Goal: Navigation & Orientation: Find specific page/section

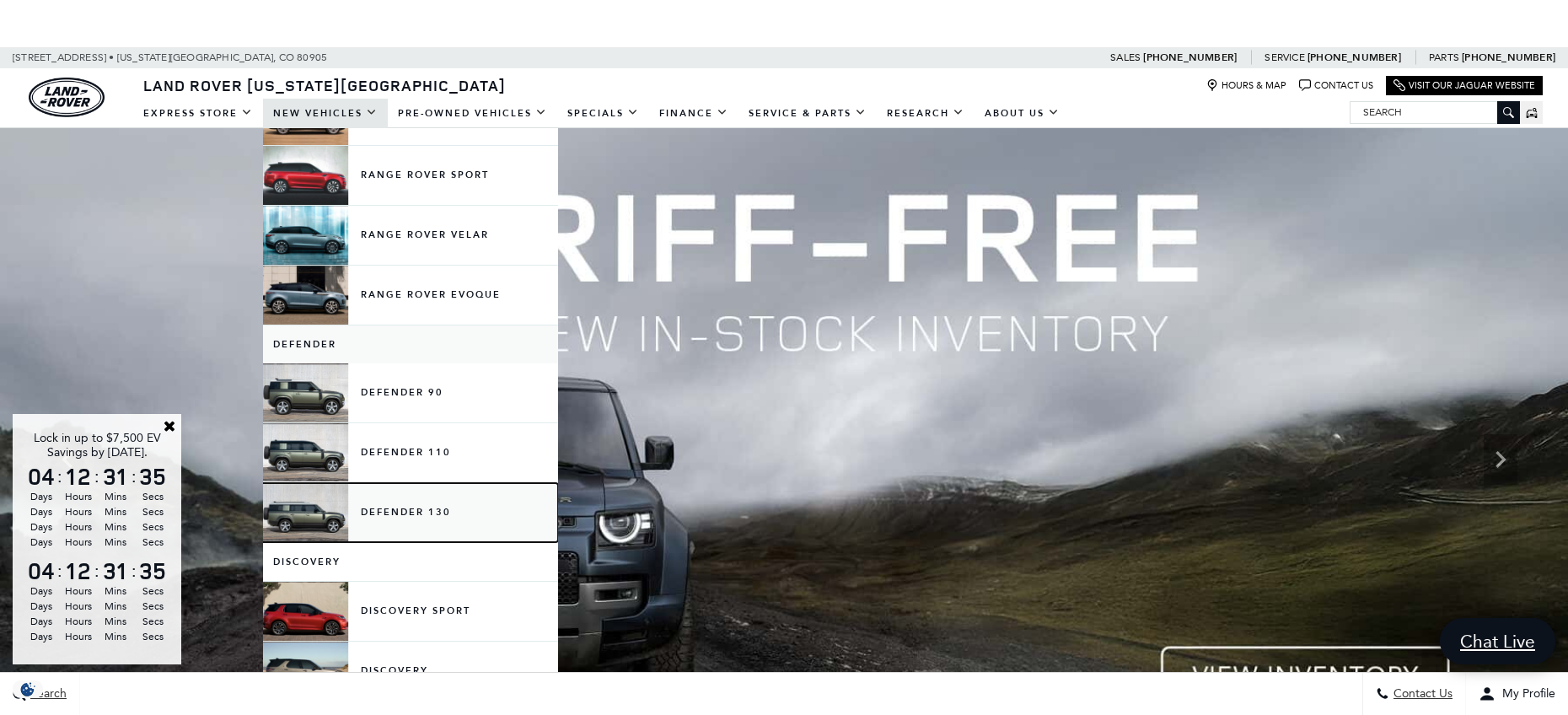
click at [394, 518] on link "Defender 130" at bounding box center [410, 512] width 295 height 59
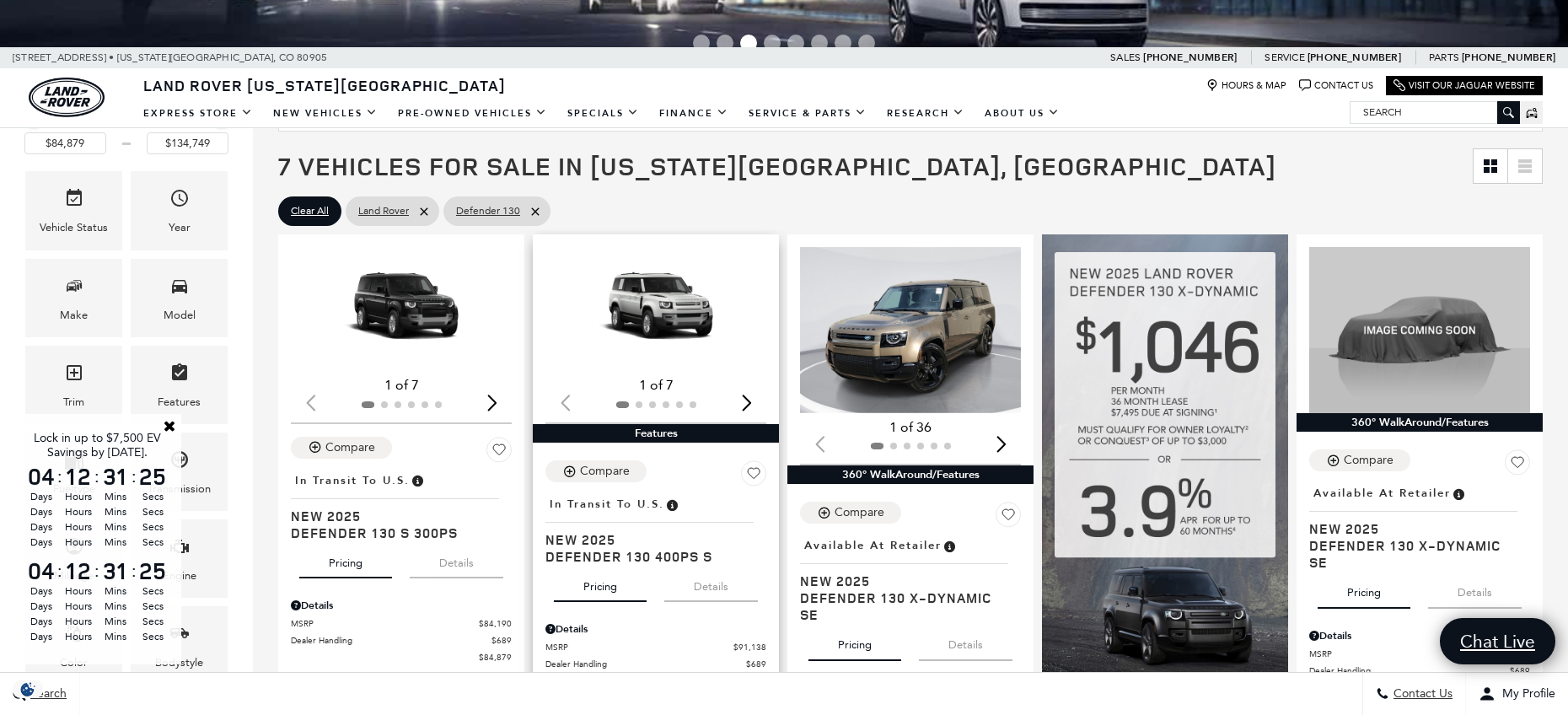
scroll to position [288, 0]
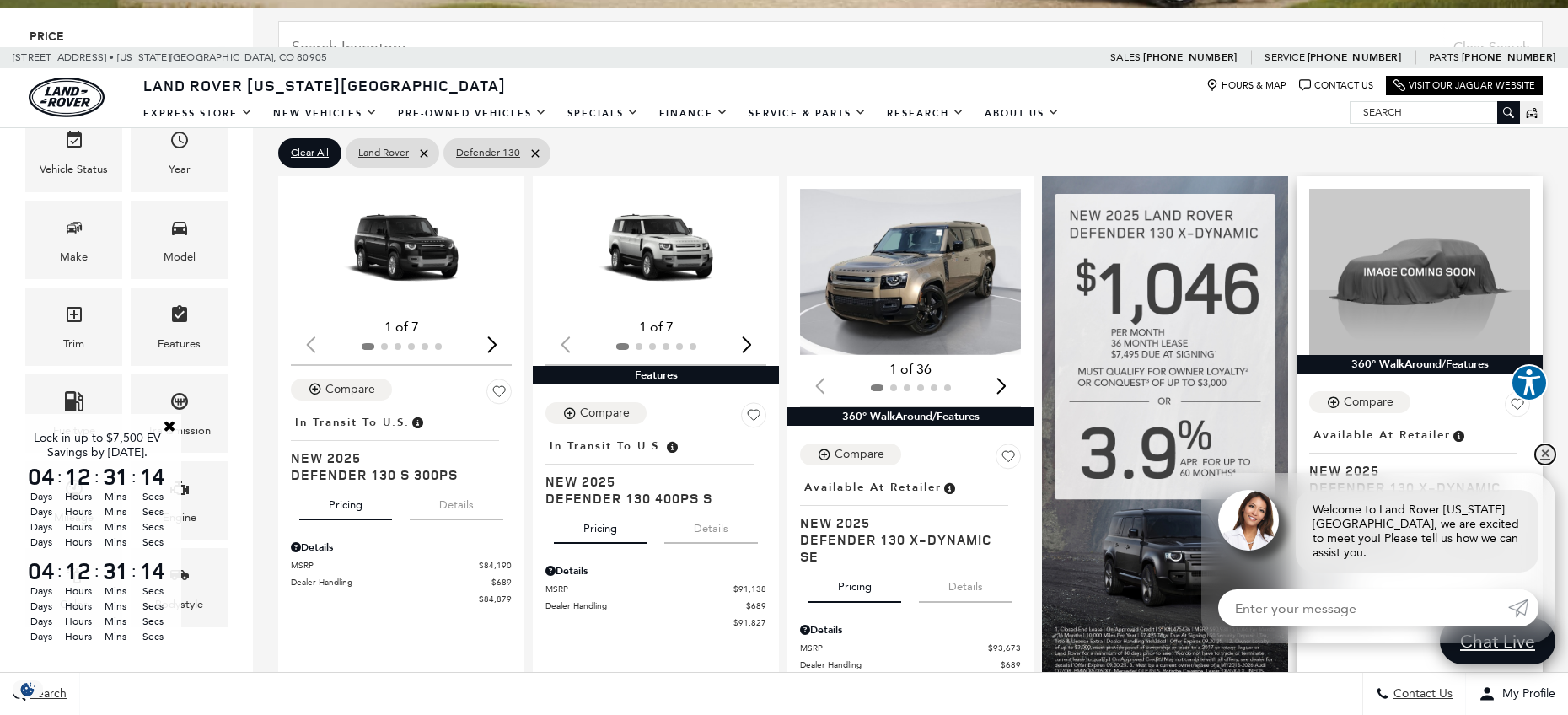
click at [1545, 465] on link "✕" at bounding box center [1545, 454] width 20 height 20
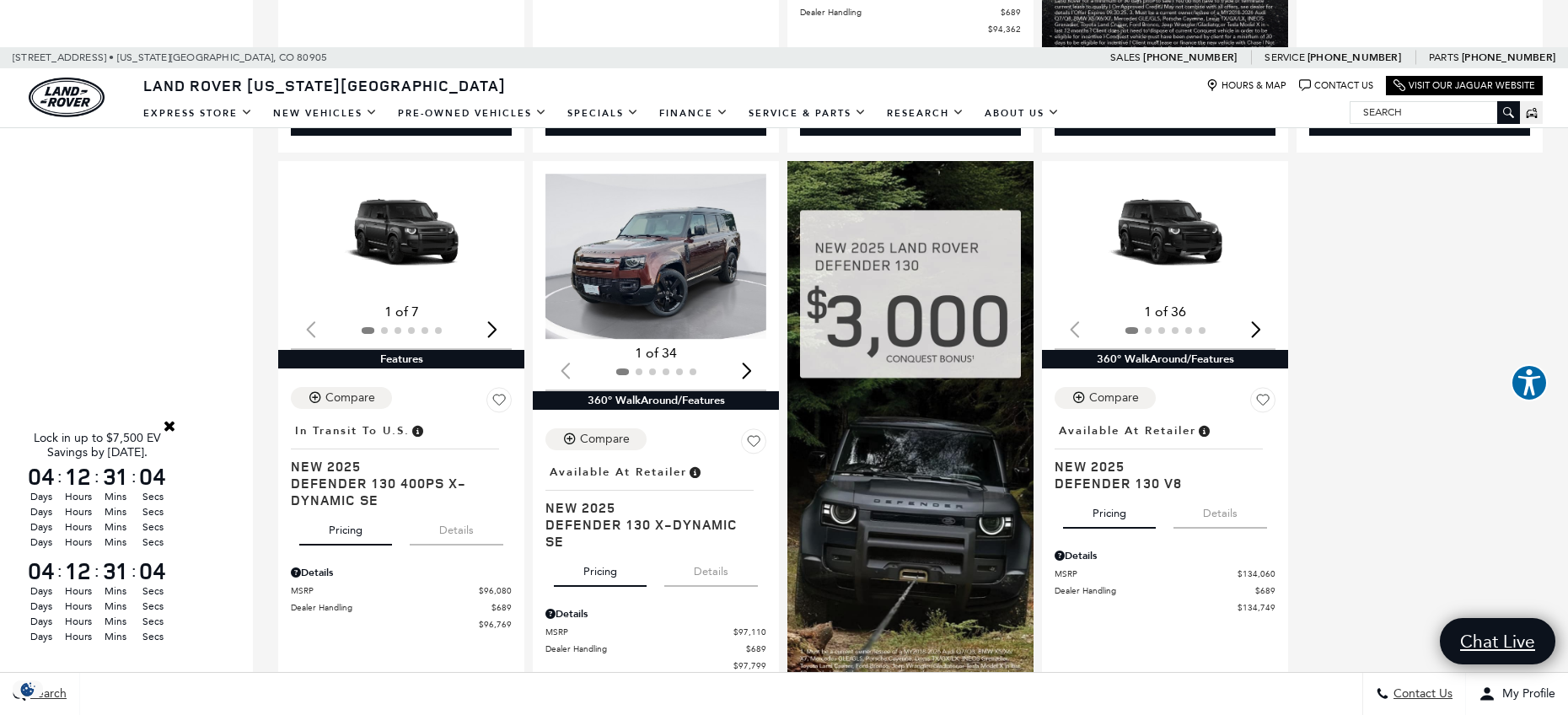
scroll to position [937, 0]
